Goal: Check status: Check status

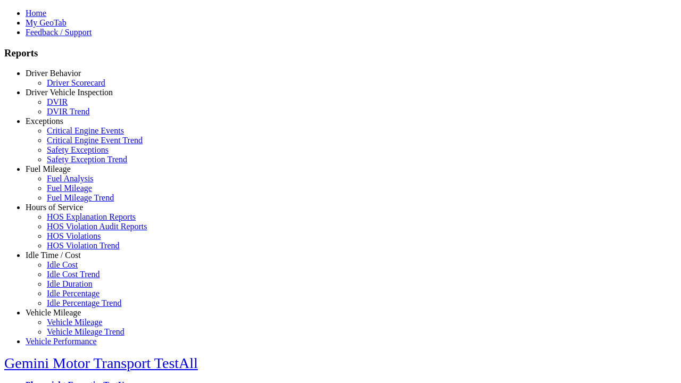
click at [61, 78] on link "Driver Behavior" at bounding box center [53, 73] width 55 height 9
click at [69, 86] on link "Driver Scorecard" at bounding box center [76, 81] width 59 height 9
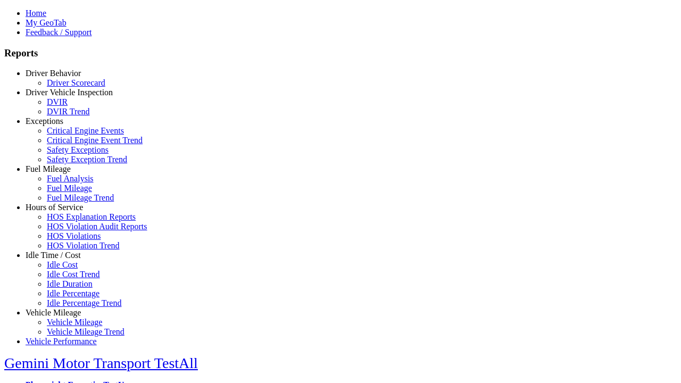
select select
